Goal: Task Accomplishment & Management: Use online tool/utility

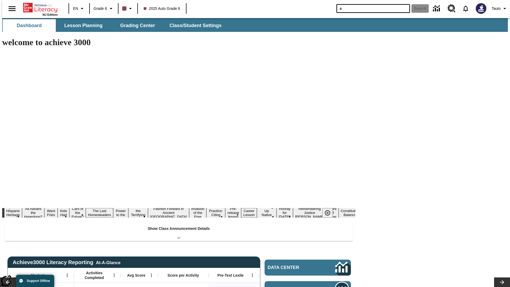
type input "s"
click at [417, 8] on button "Search" at bounding box center [419, 8] width 17 height 8
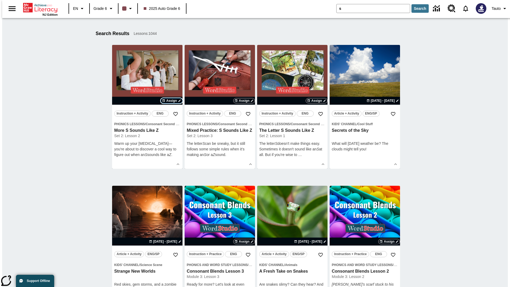
click at [172, 101] on span "Assign" at bounding box center [171, 100] width 11 height 5
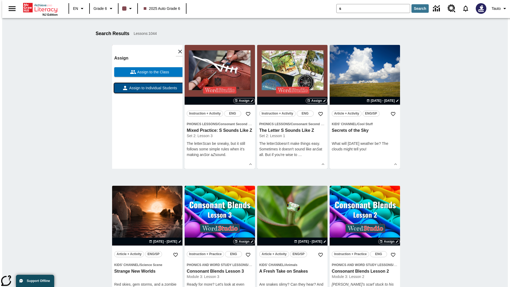
click at [147, 90] on span "Assign to Individual Students" at bounding box center [152, 88] width 49 height 6
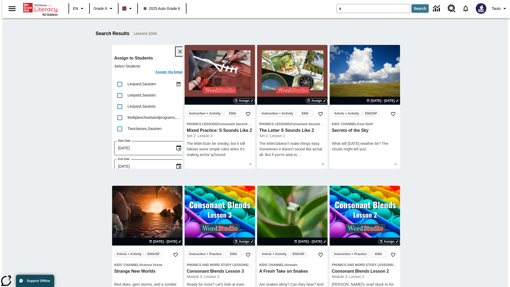
click at [178, 52] on icon "Close" at bounding box center [180, 52] width 4 height 4
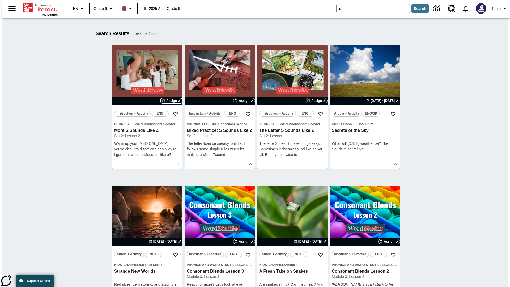
click at [172, 101] on span "Assign" at bounding box center [171, 100] width 11 height 5
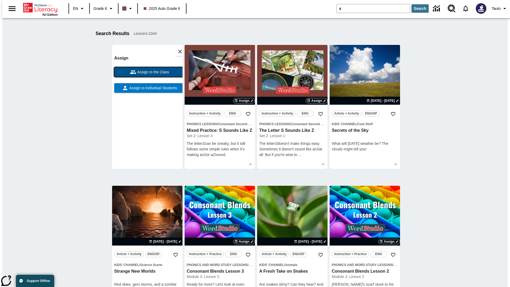
click at [147, 72] on span "Assign to the Class" at bounding box center [152, 72] width 33 height 6
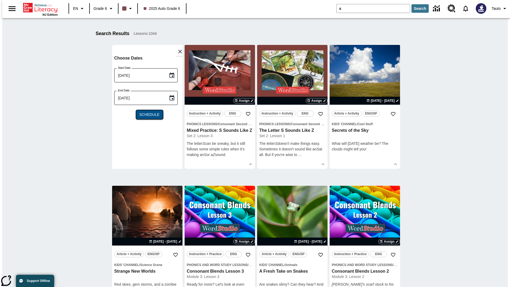
click at [147, 114] on span "Schedule" at bounding box center [149, 115] width 20 height 6
